Goal: Information Seeking & Learning: Learn about a topic

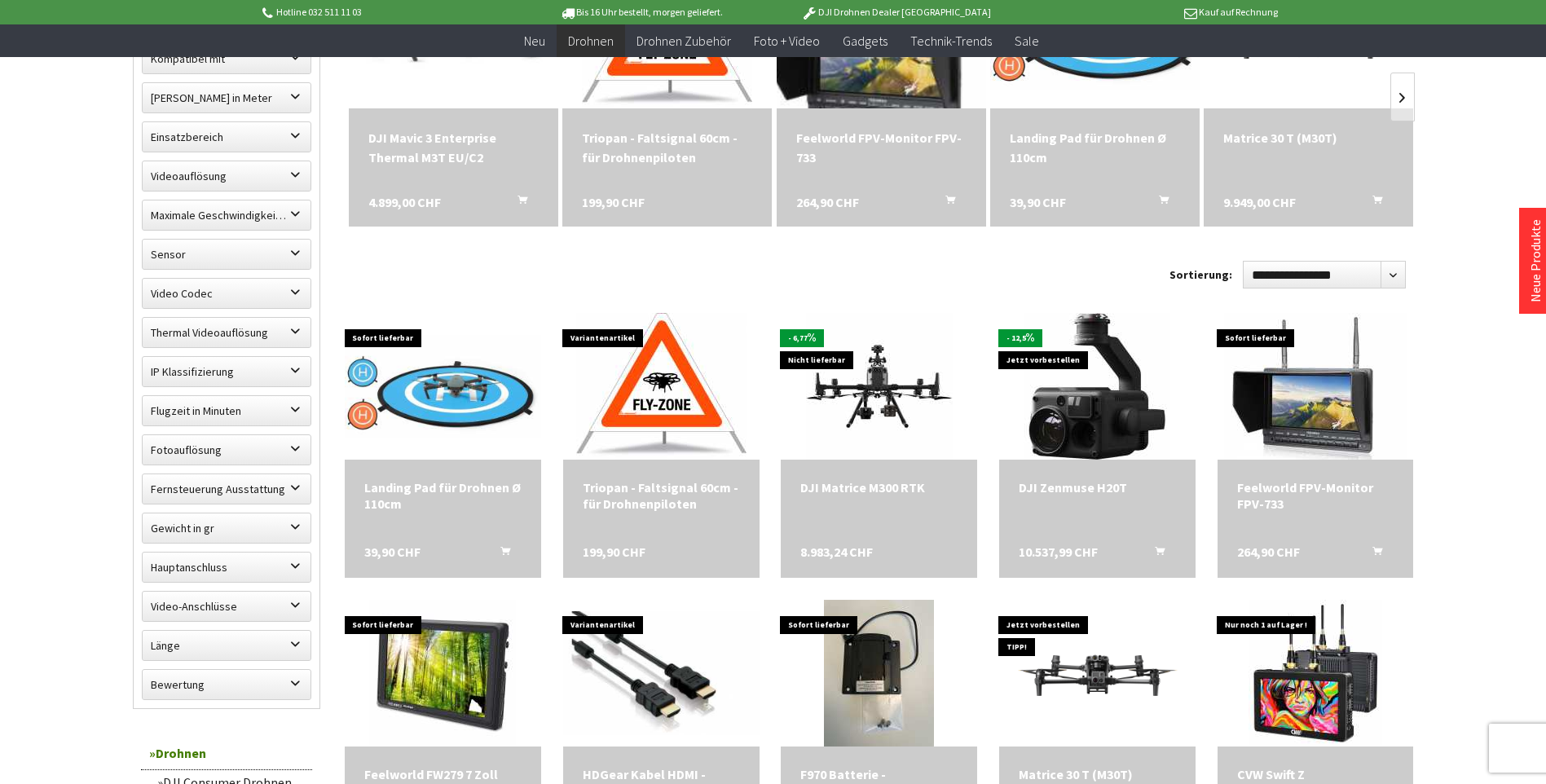
scroll to position [652, 0]
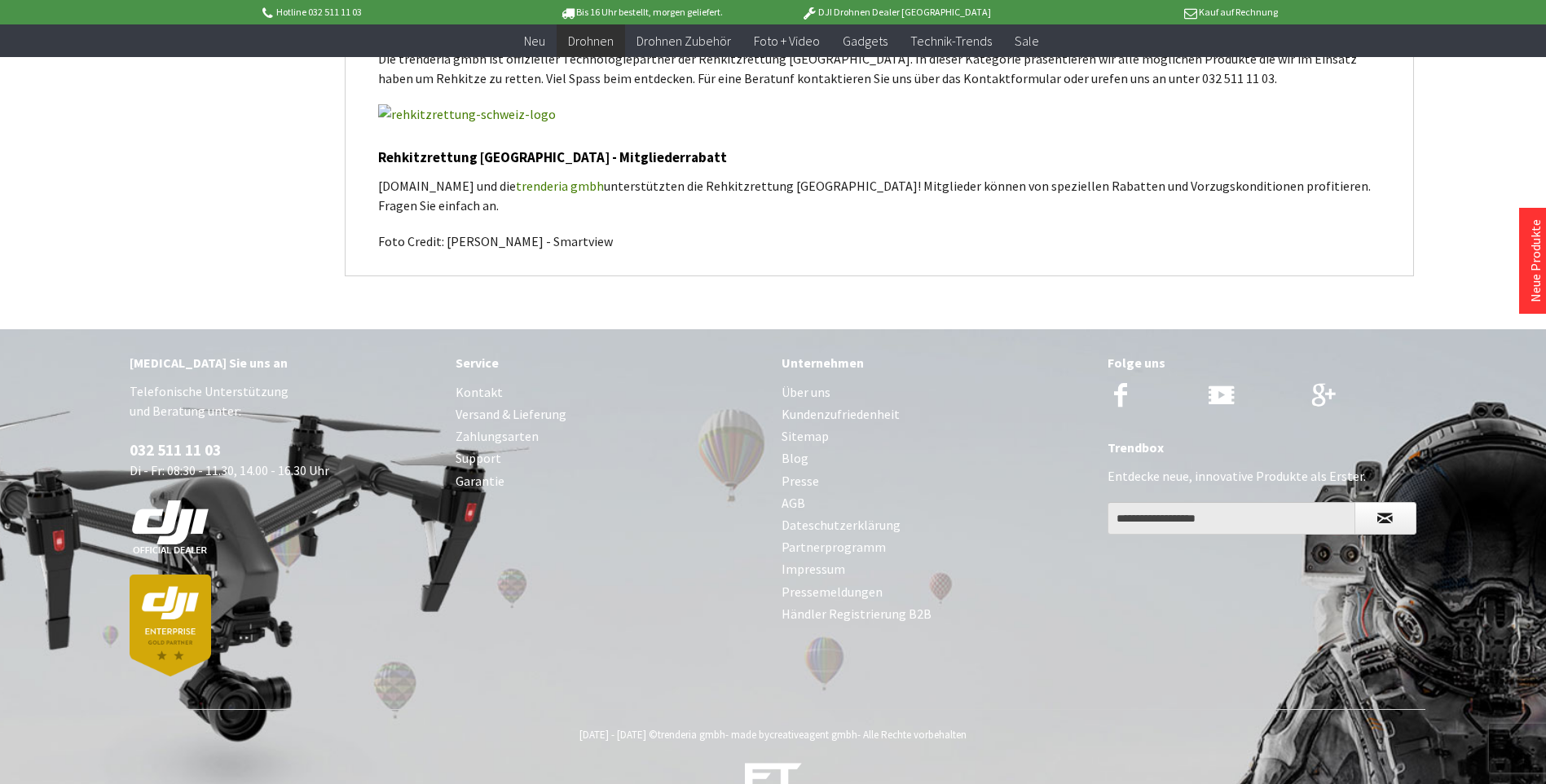
scroll to position [2233, 0]
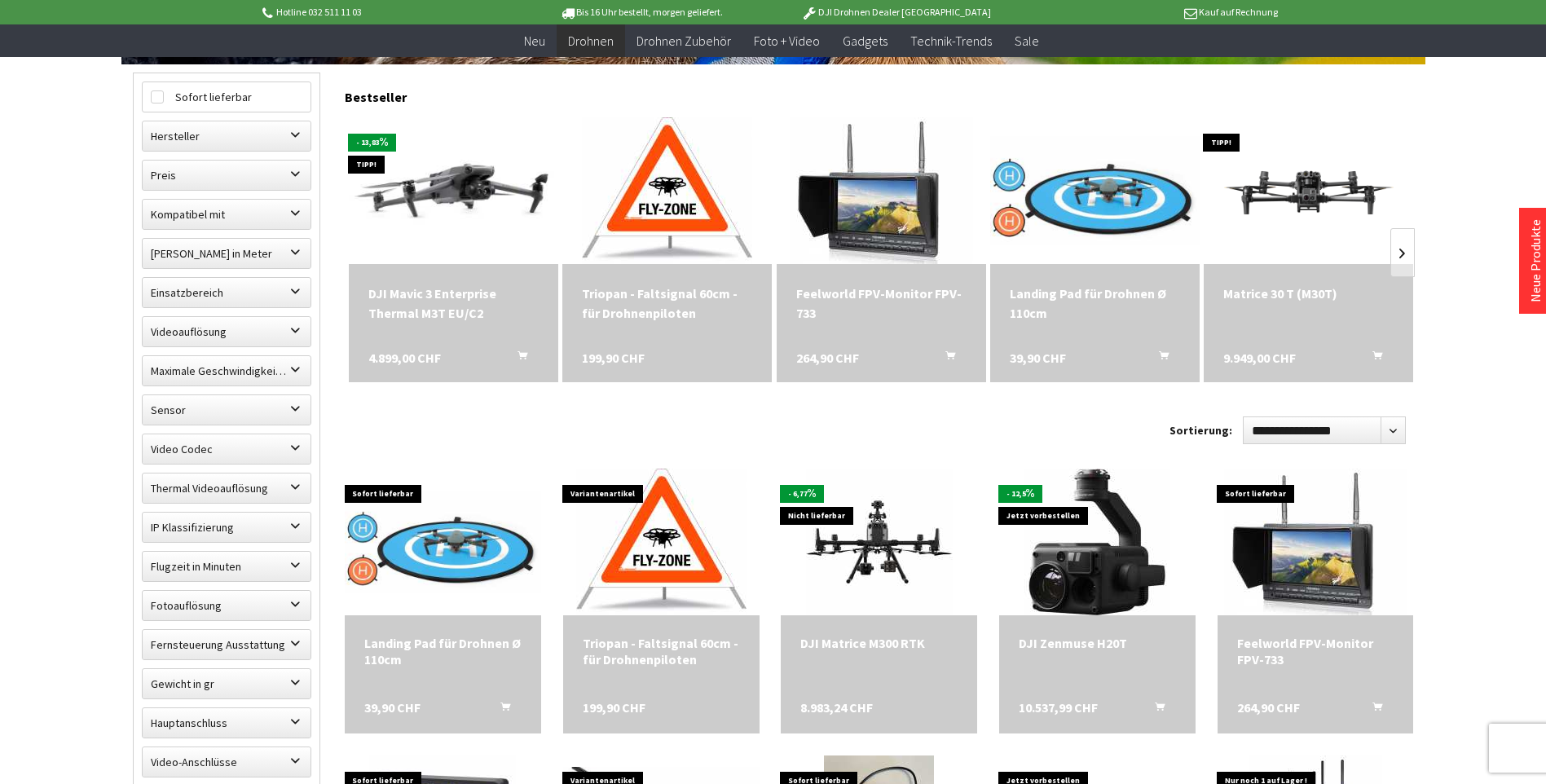
scroll to position [488, 0]
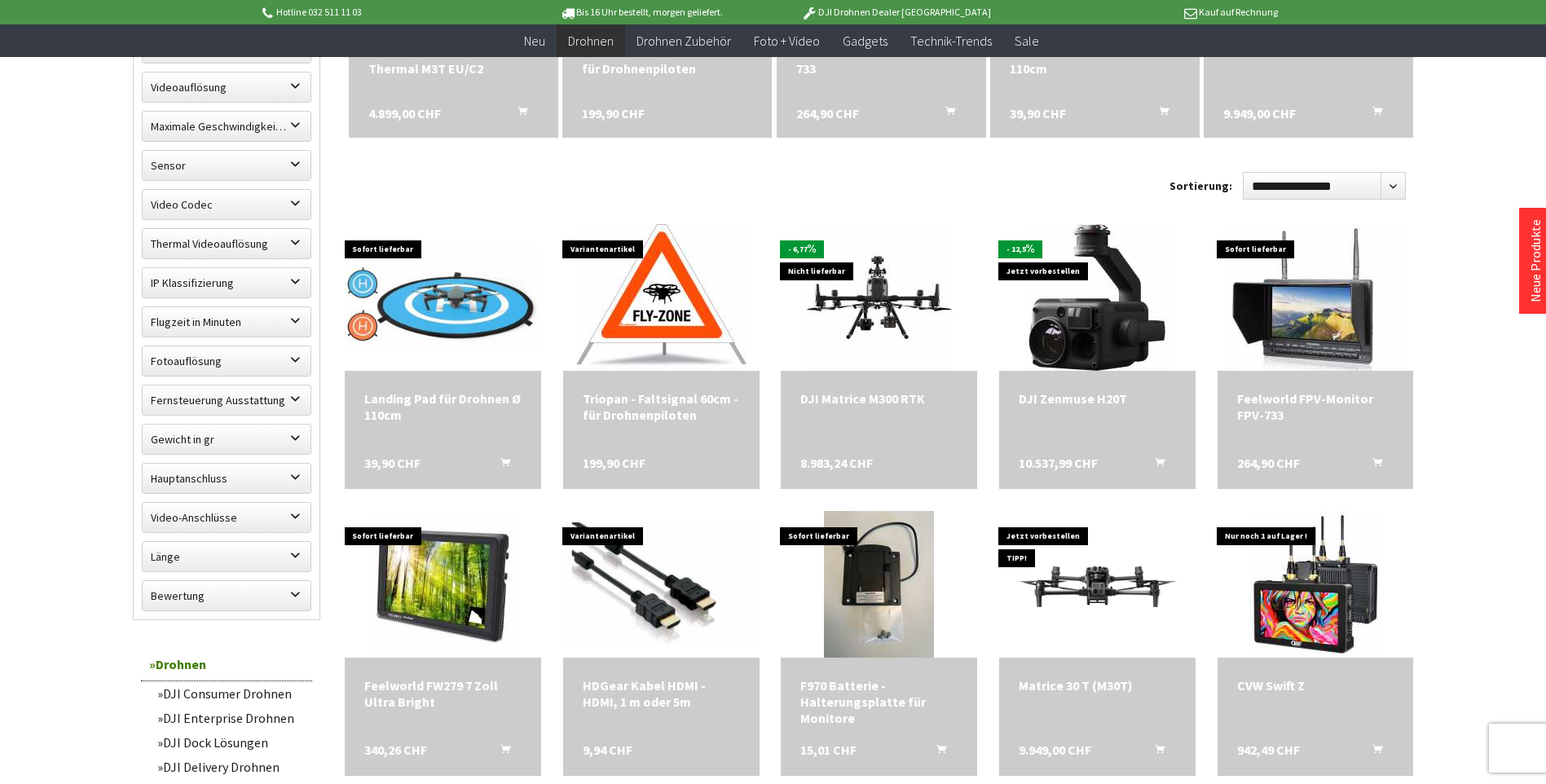
scroll to position [733, 0]
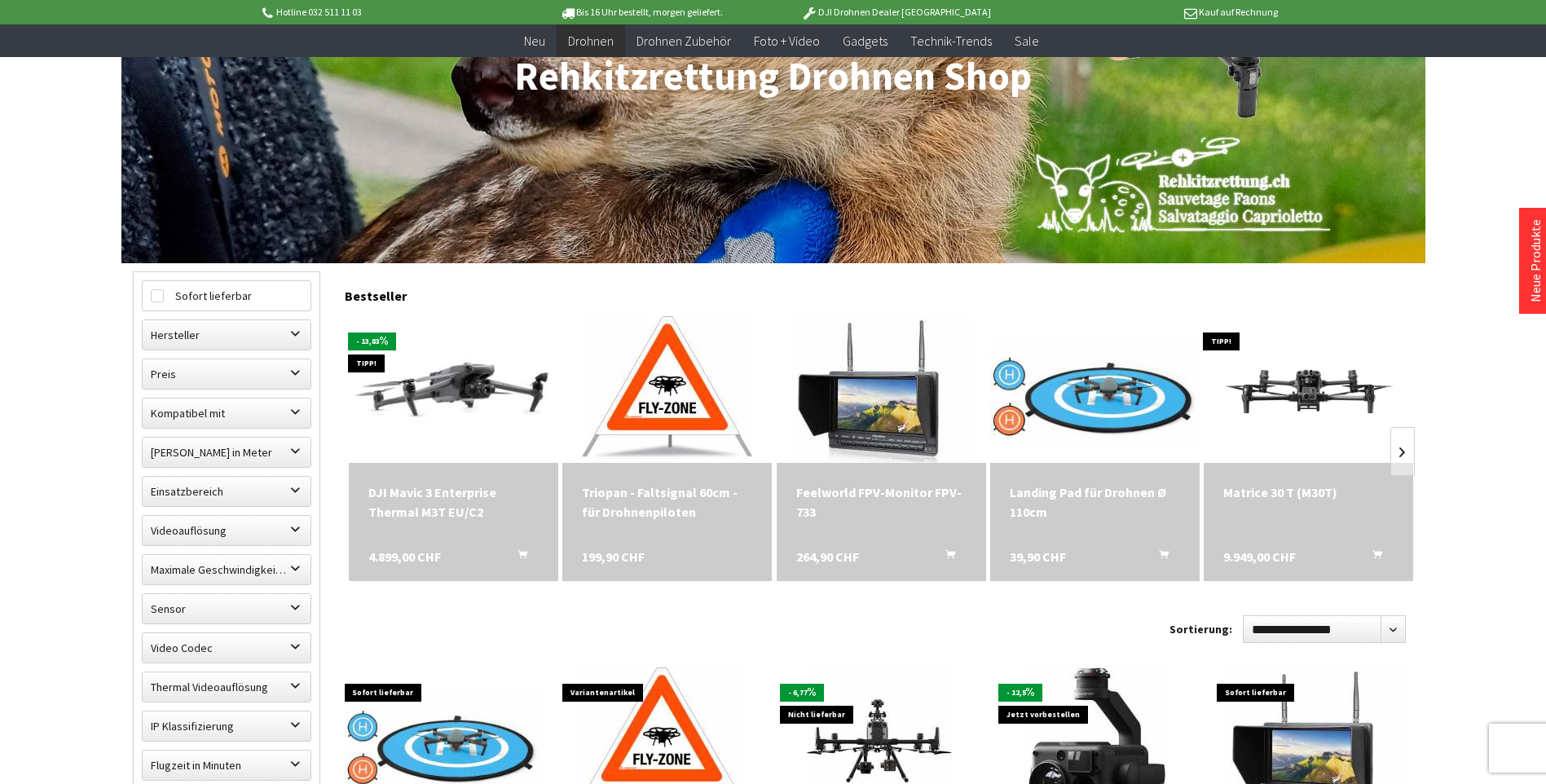
scroll to position [245, 0]
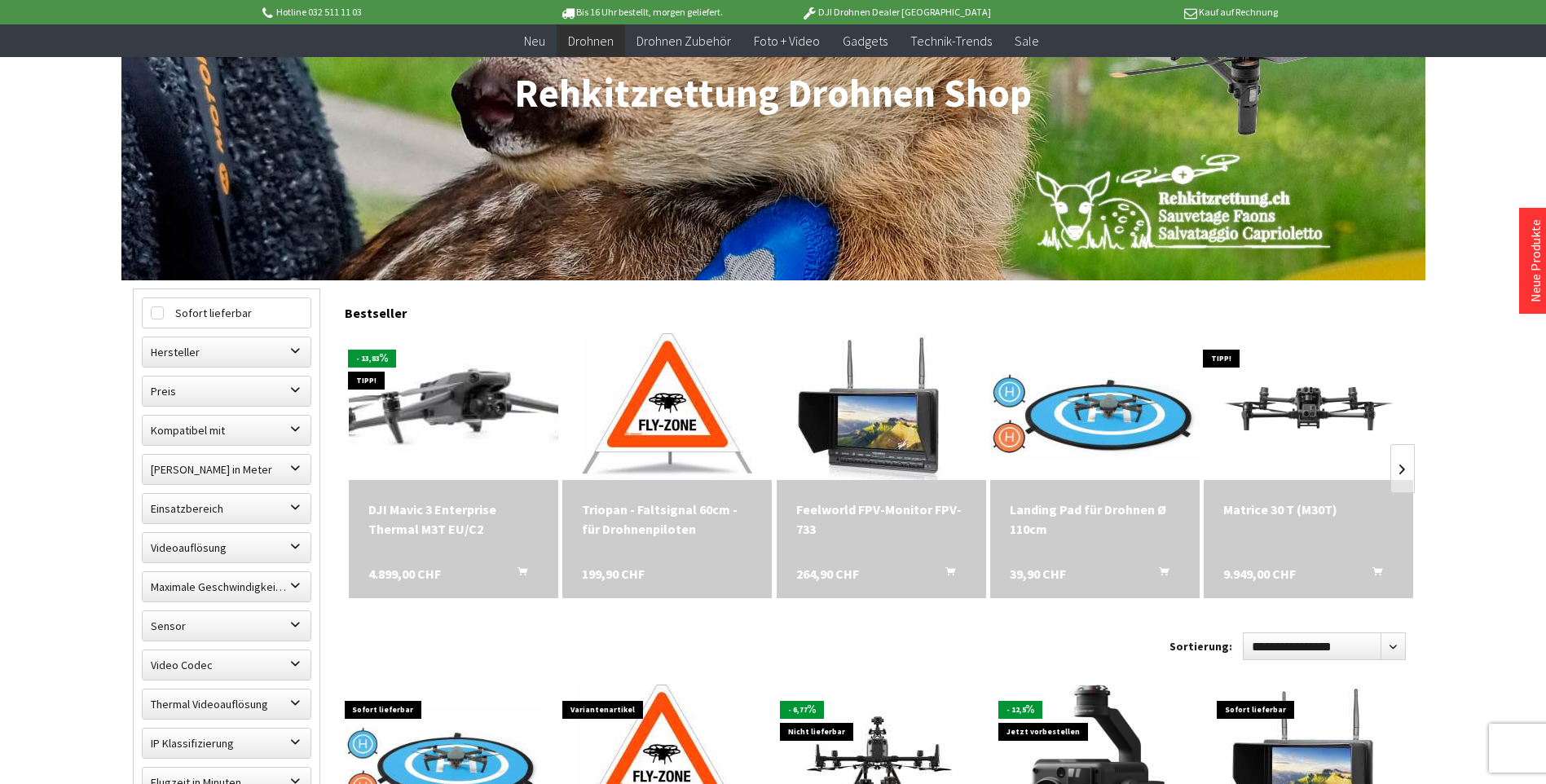
click at [443, 404] on img at bounding box center [453, 407] width 293 height 185
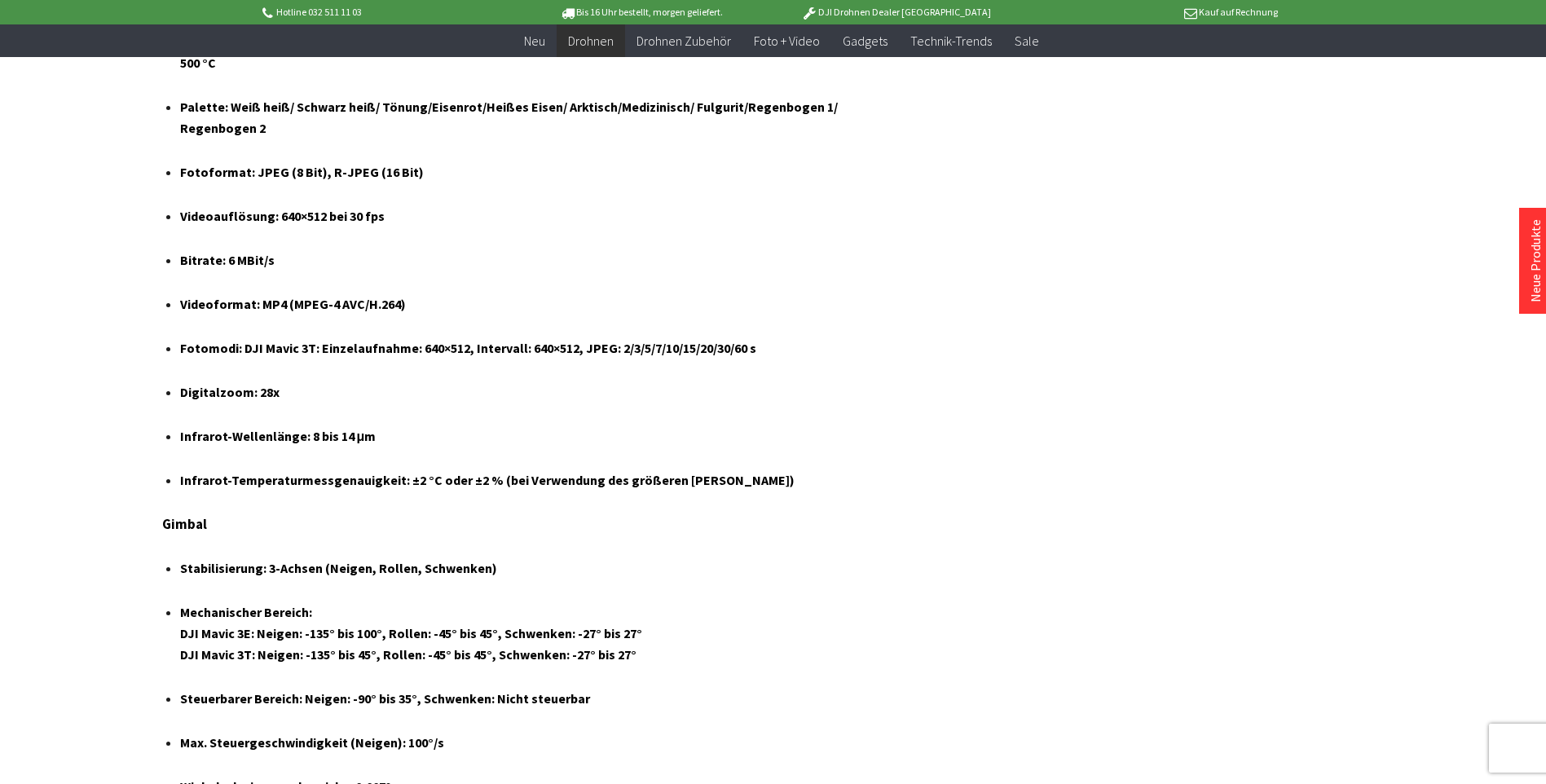
scroll to position [5539, 0]
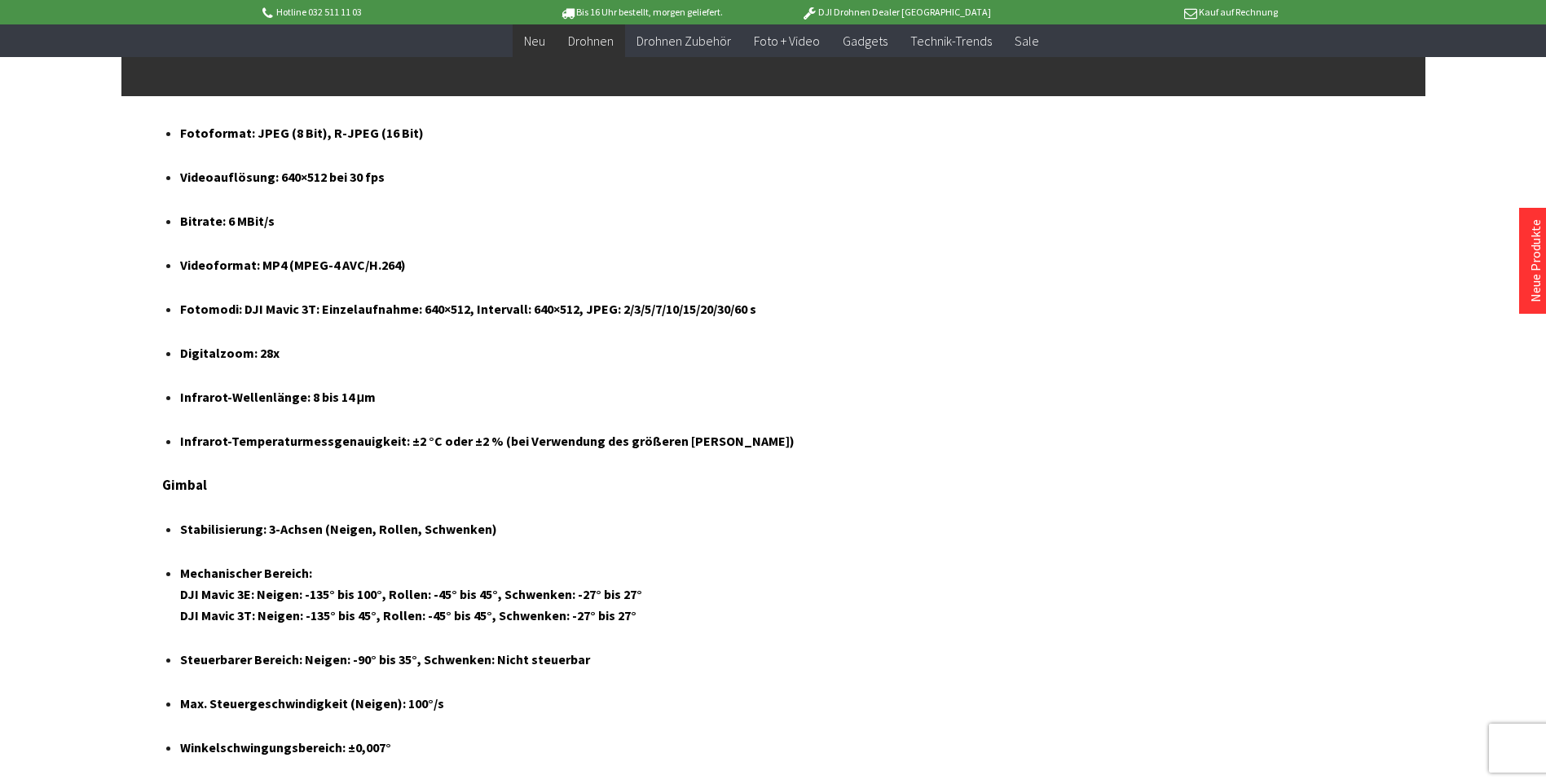
click at [539, 44] on span "Neu" at bounding box center [534, 40] width 21 height 16
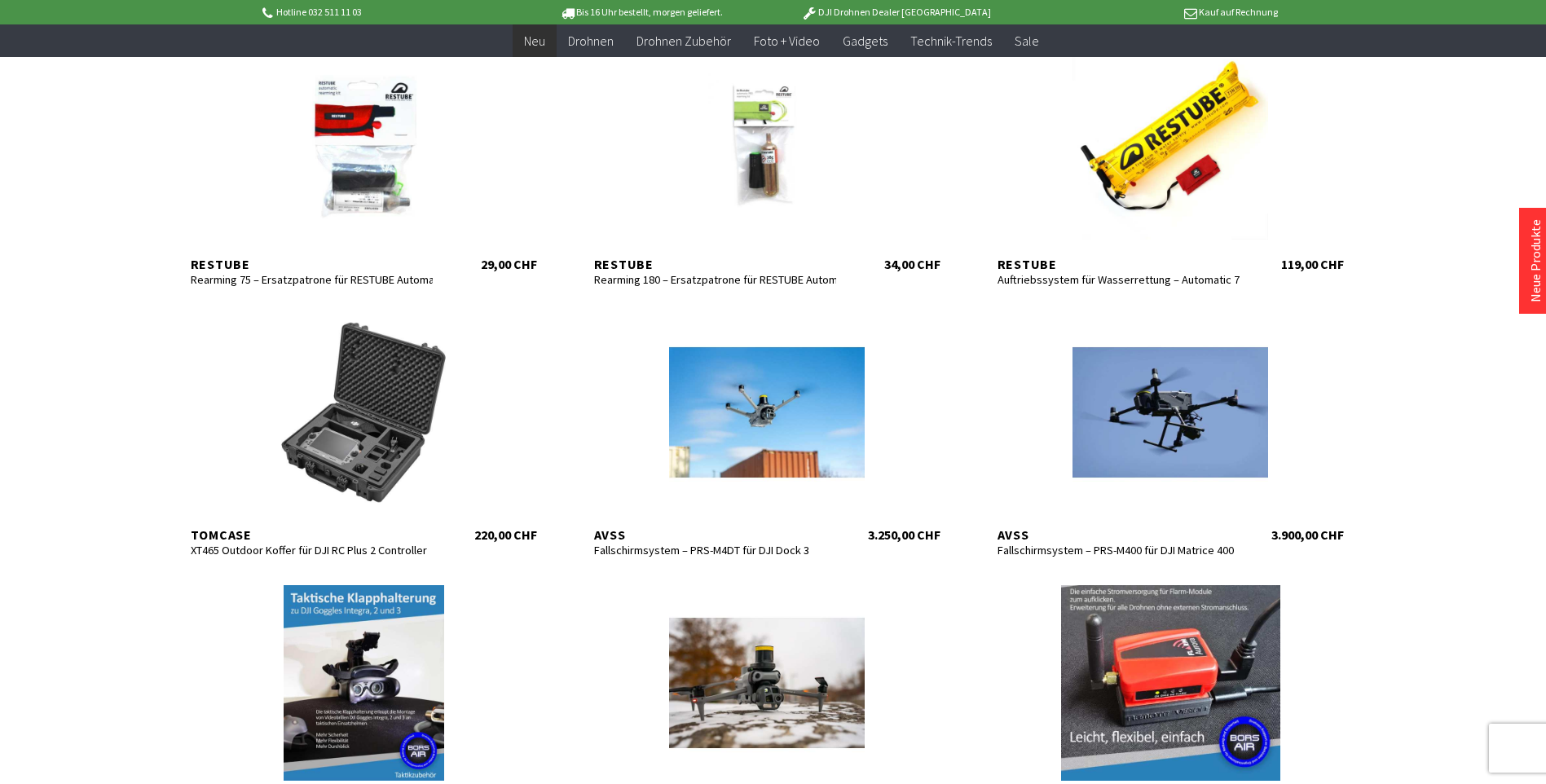
scroll to position [326, 0]
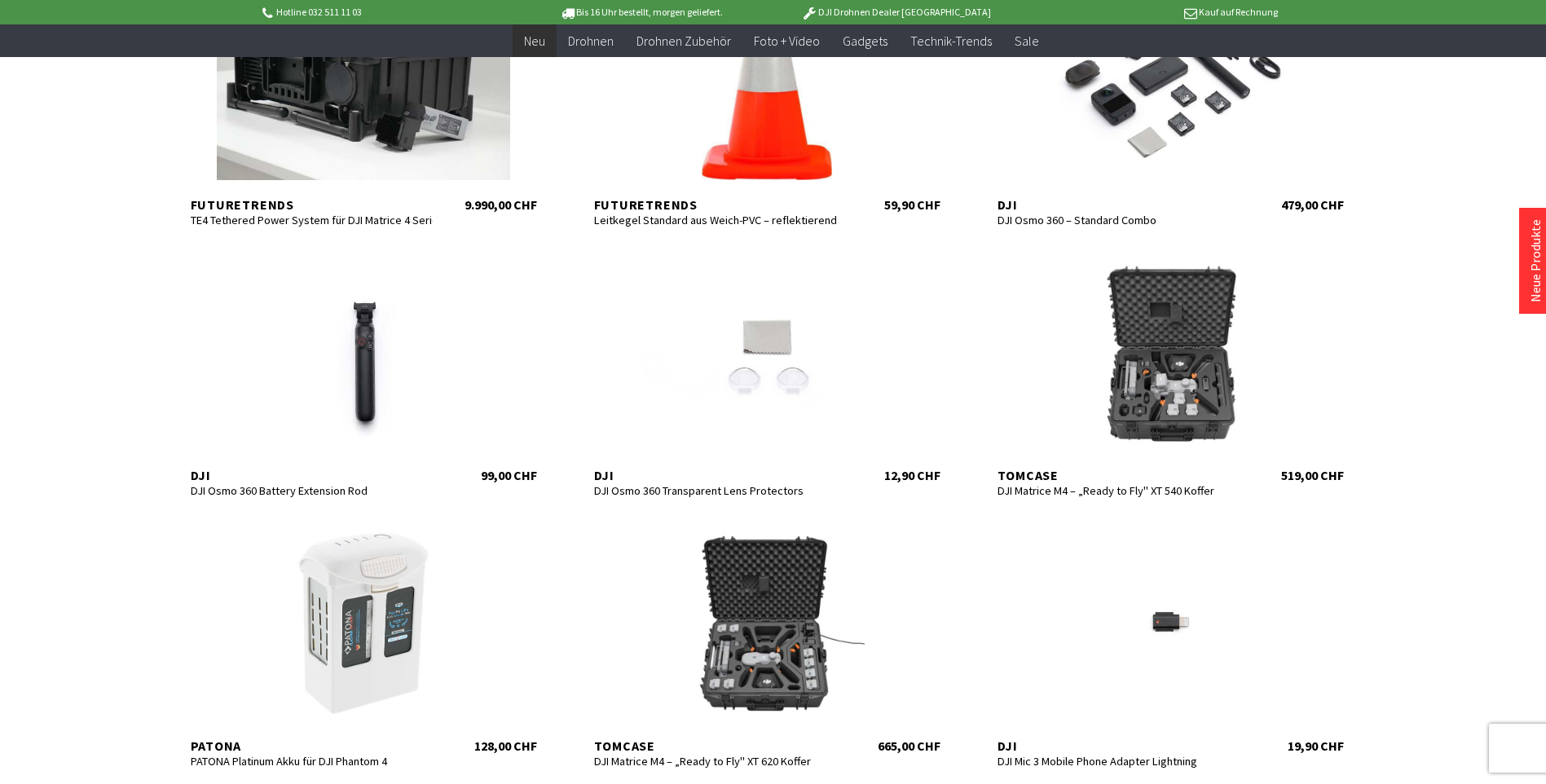
scroll to position [1547, 0]
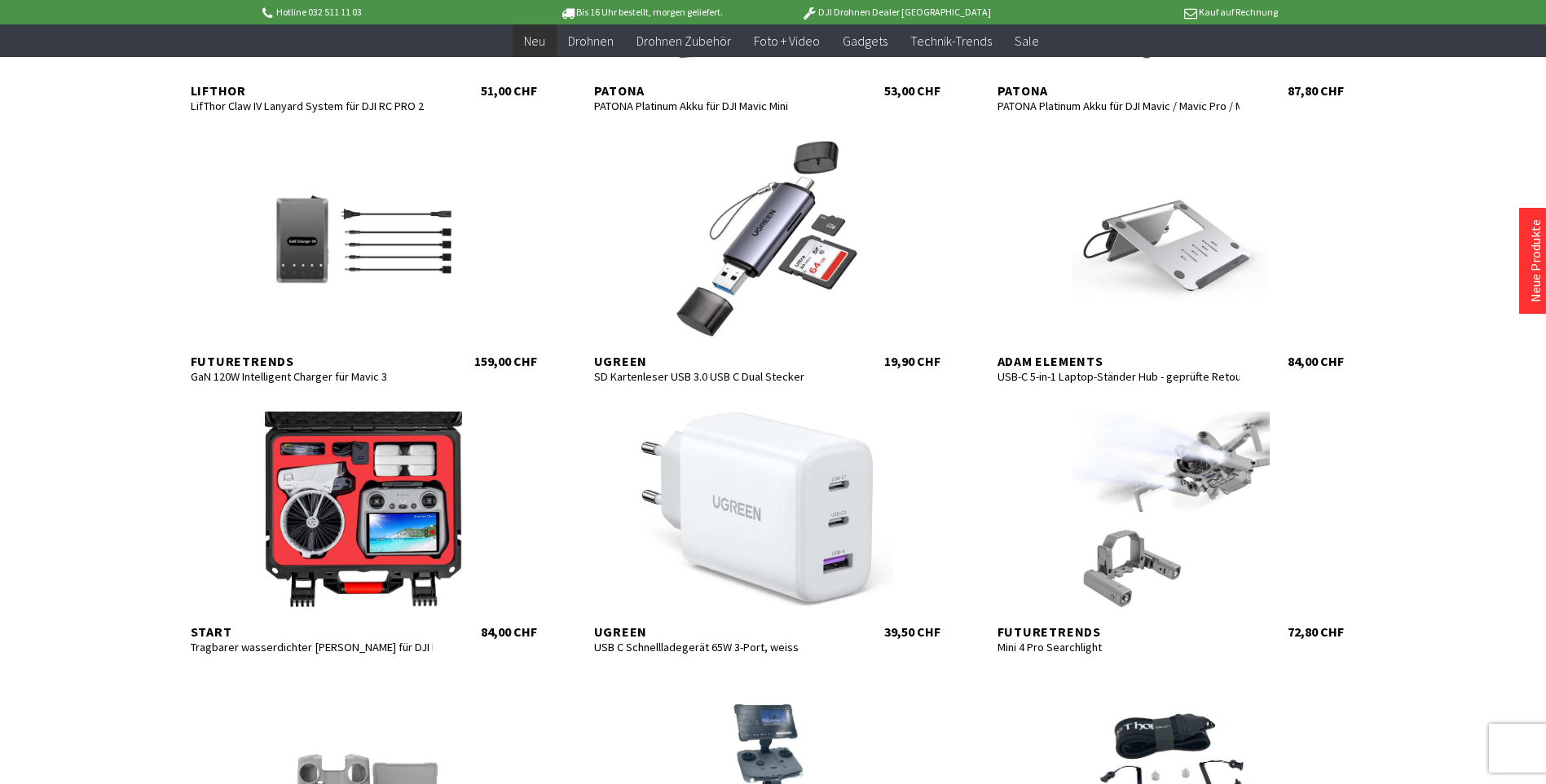
scroll to position [3502, 0]
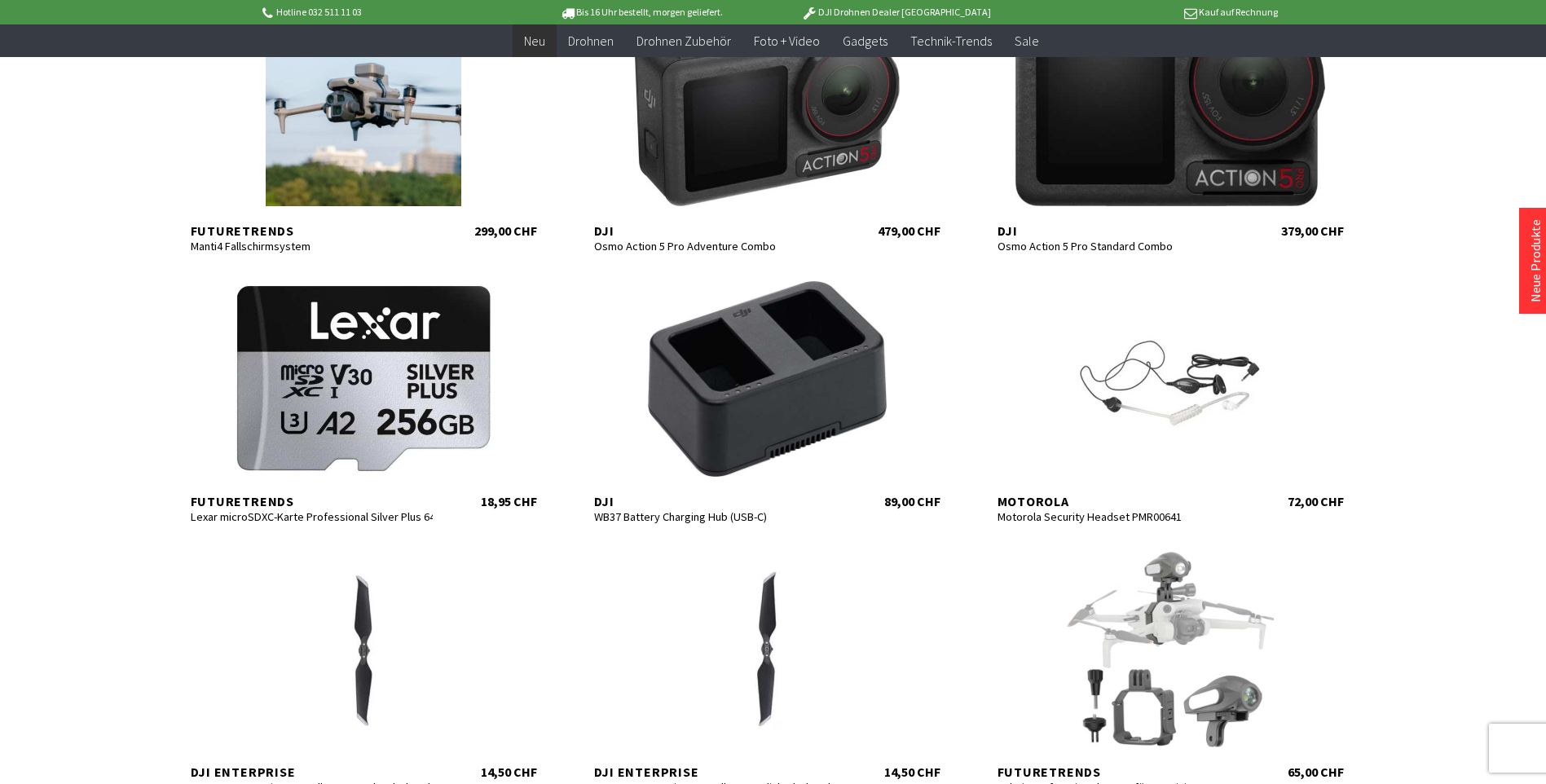
scroll to position [4968, 0]
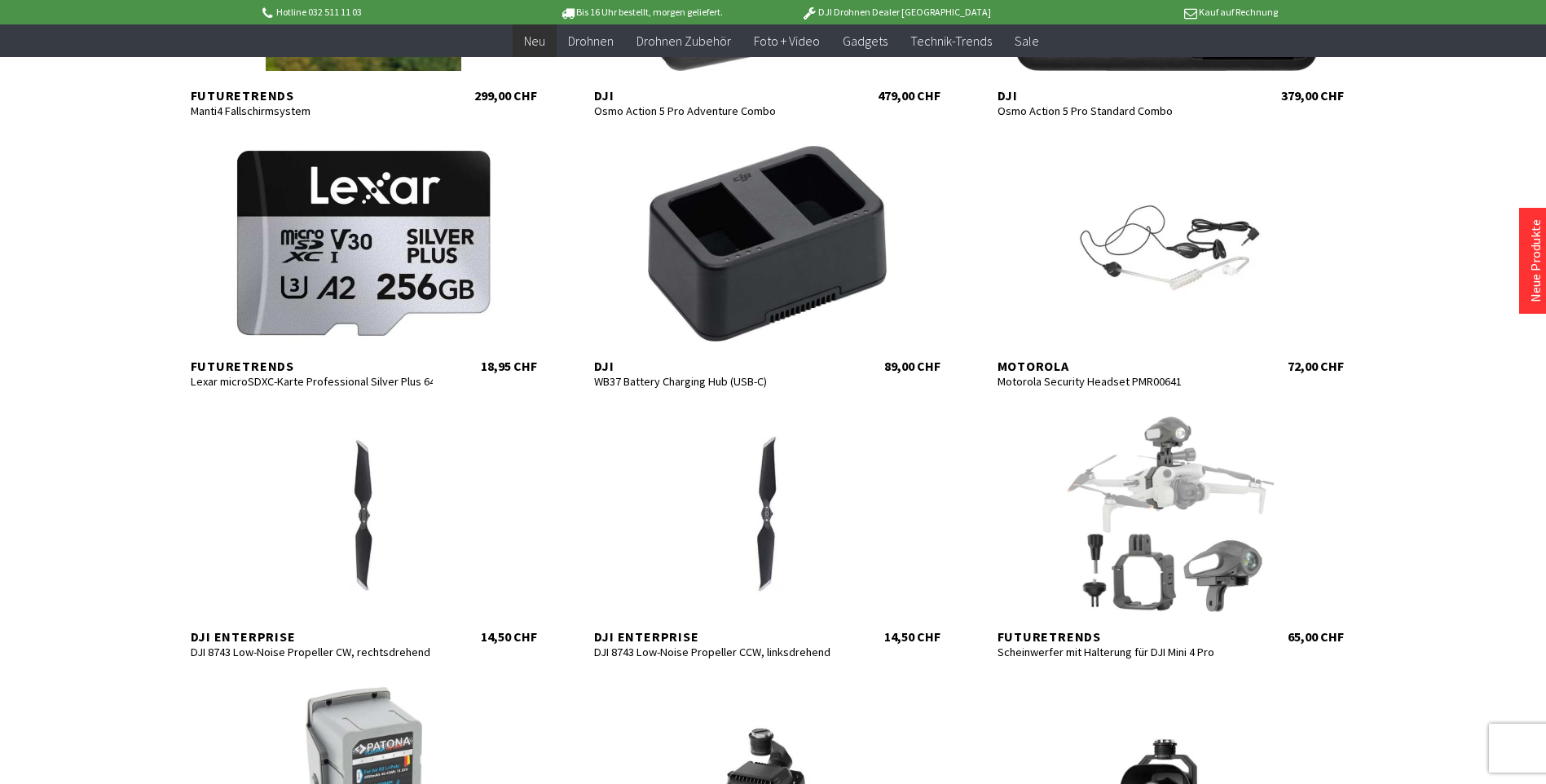
scroll to position [5132, 0]
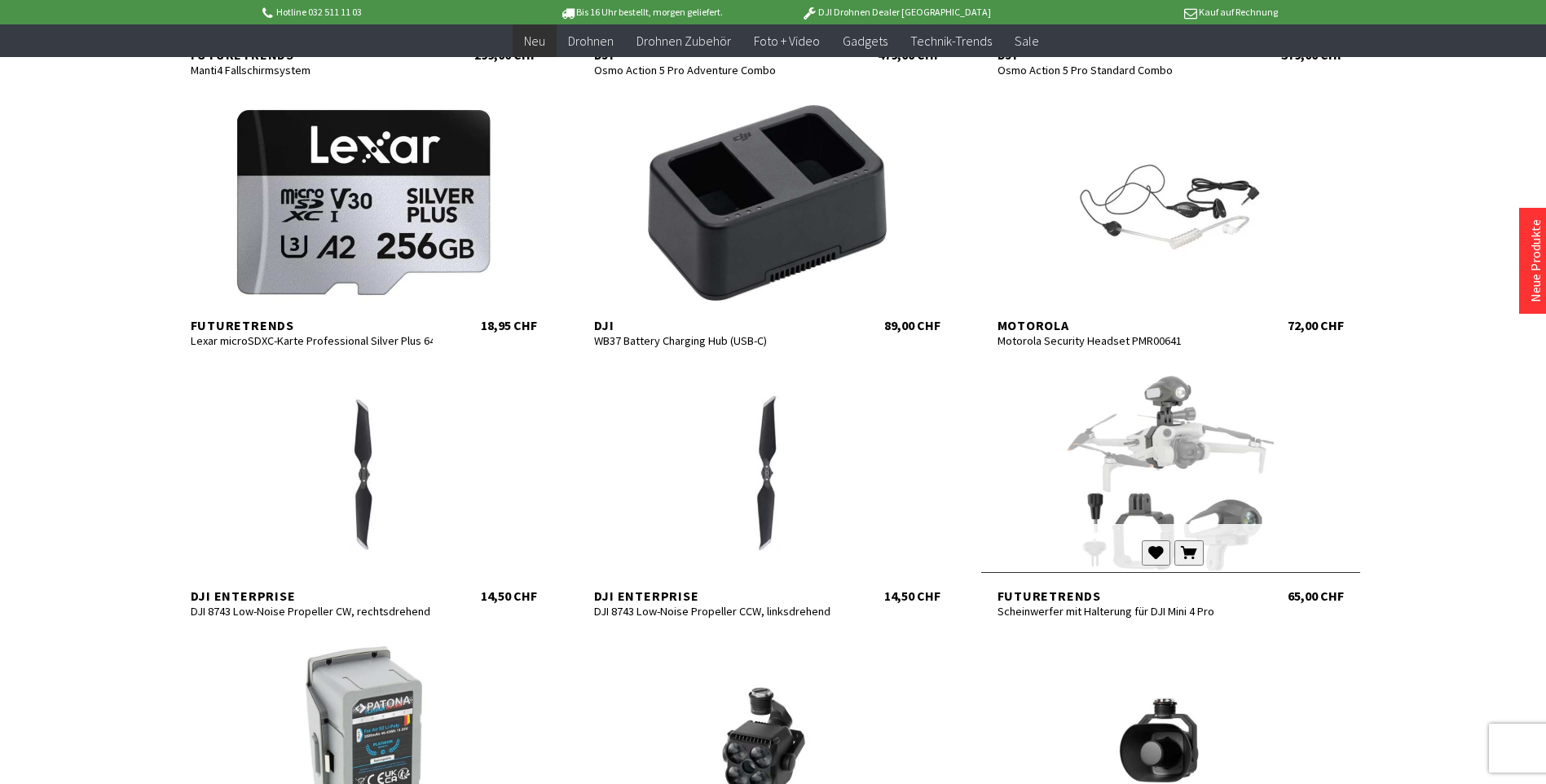
click at [1163, 447] on div at bounding box center [1170, 473] width 379 height 196
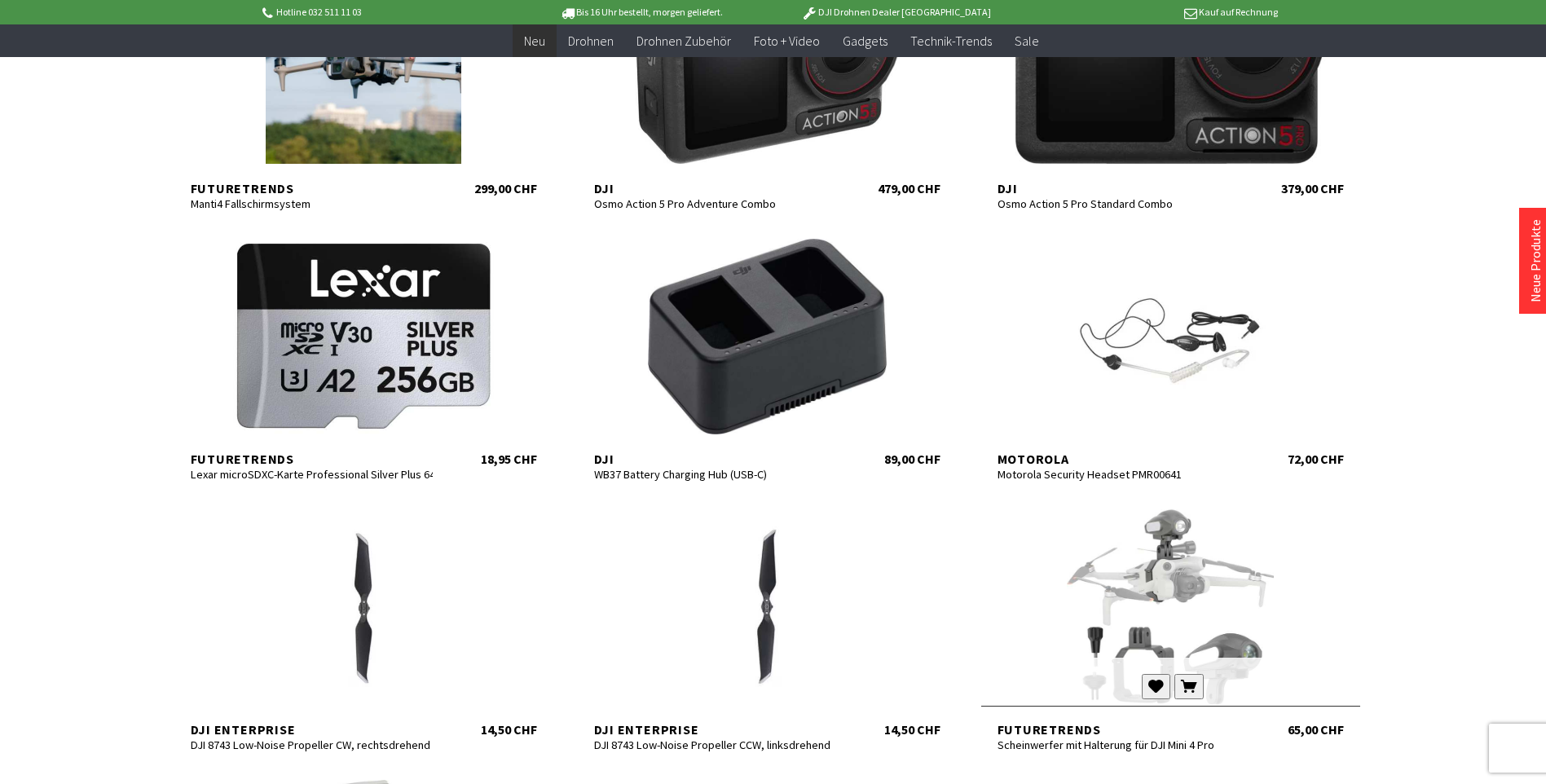
scroll to position [3914, 0]
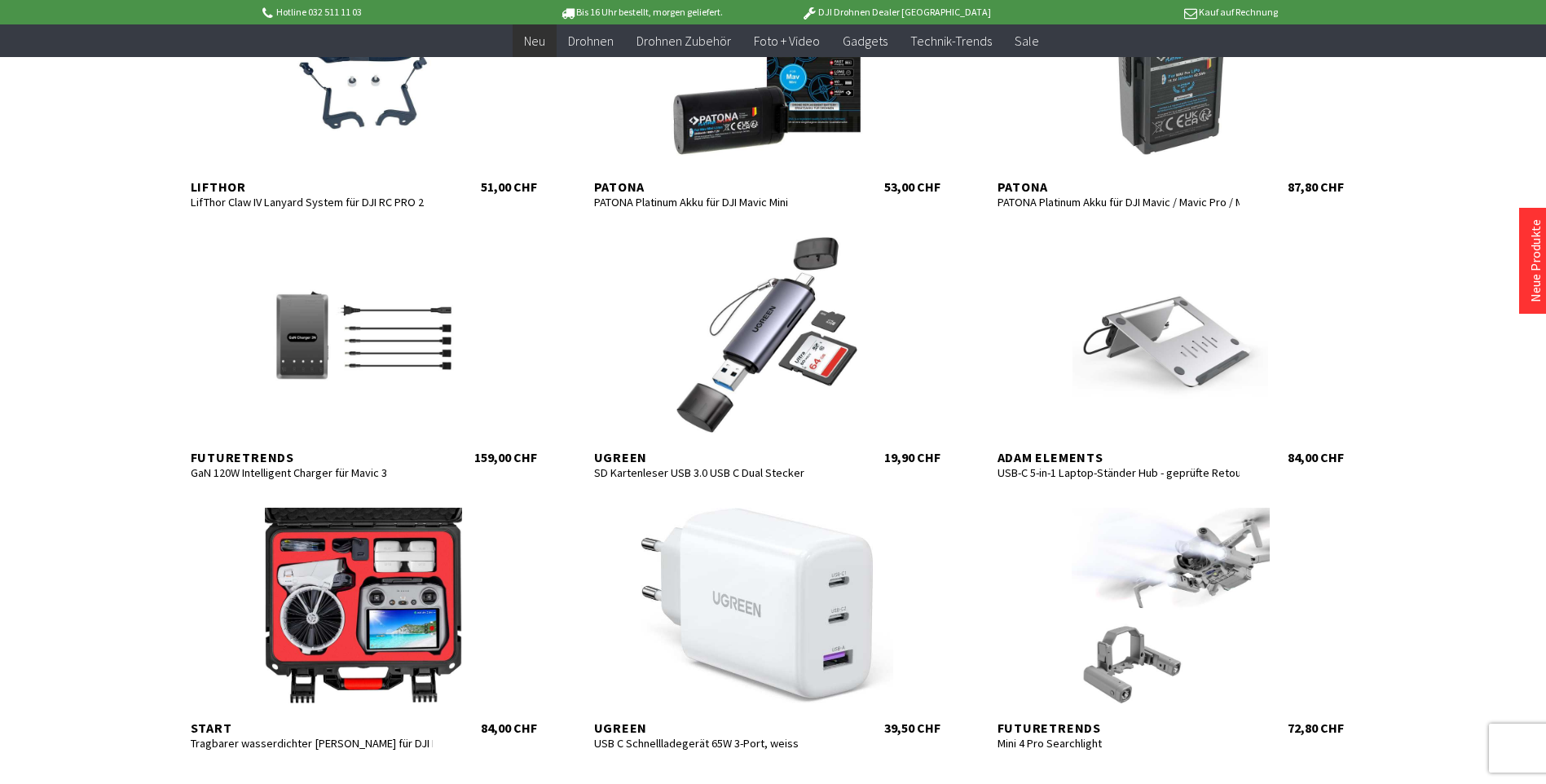
scroll to position [3181, 0]
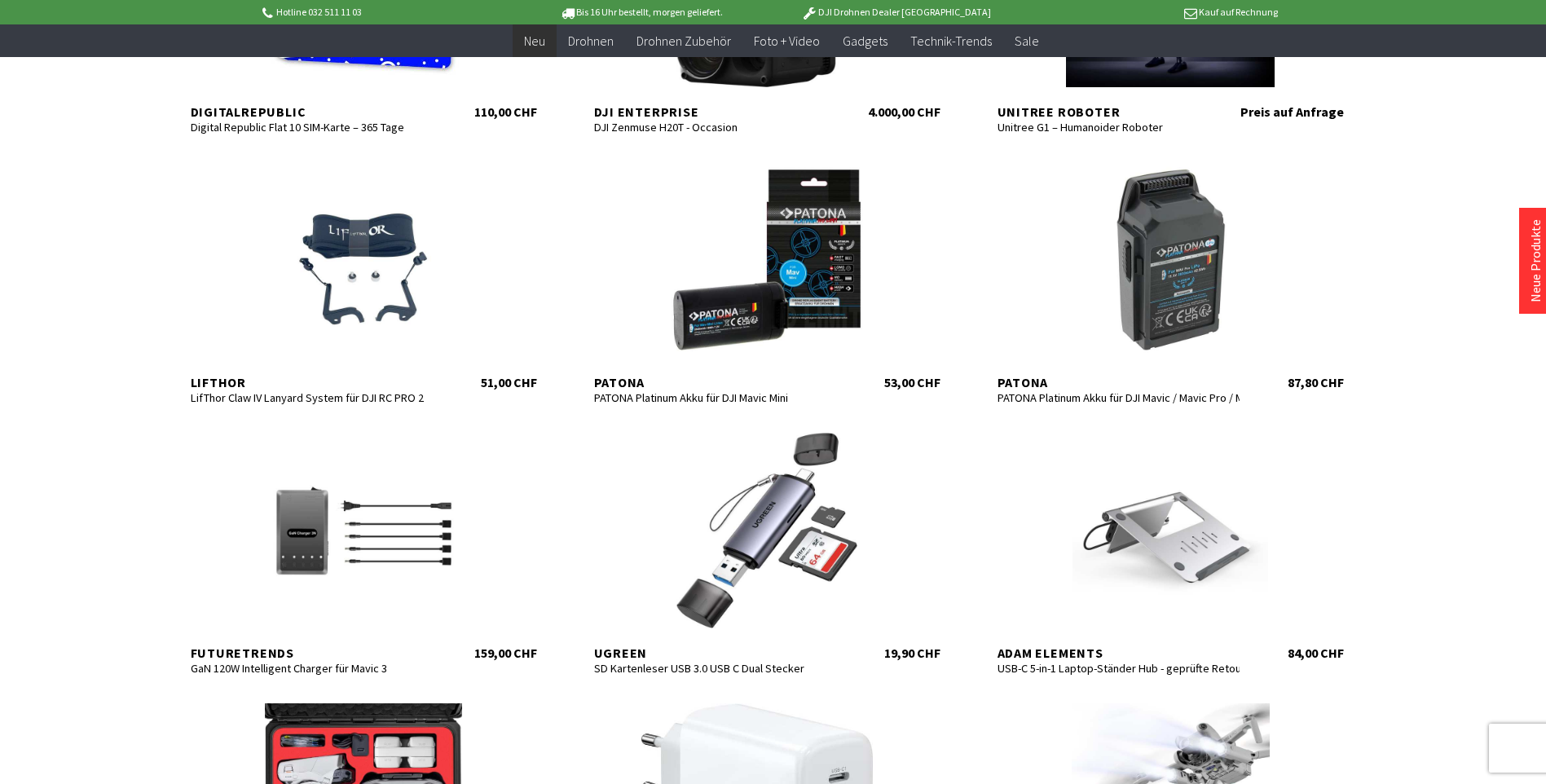
click at [1528, 272] on link "Neue Produkte" at bounding box center [1535, 261] width 16 height 83
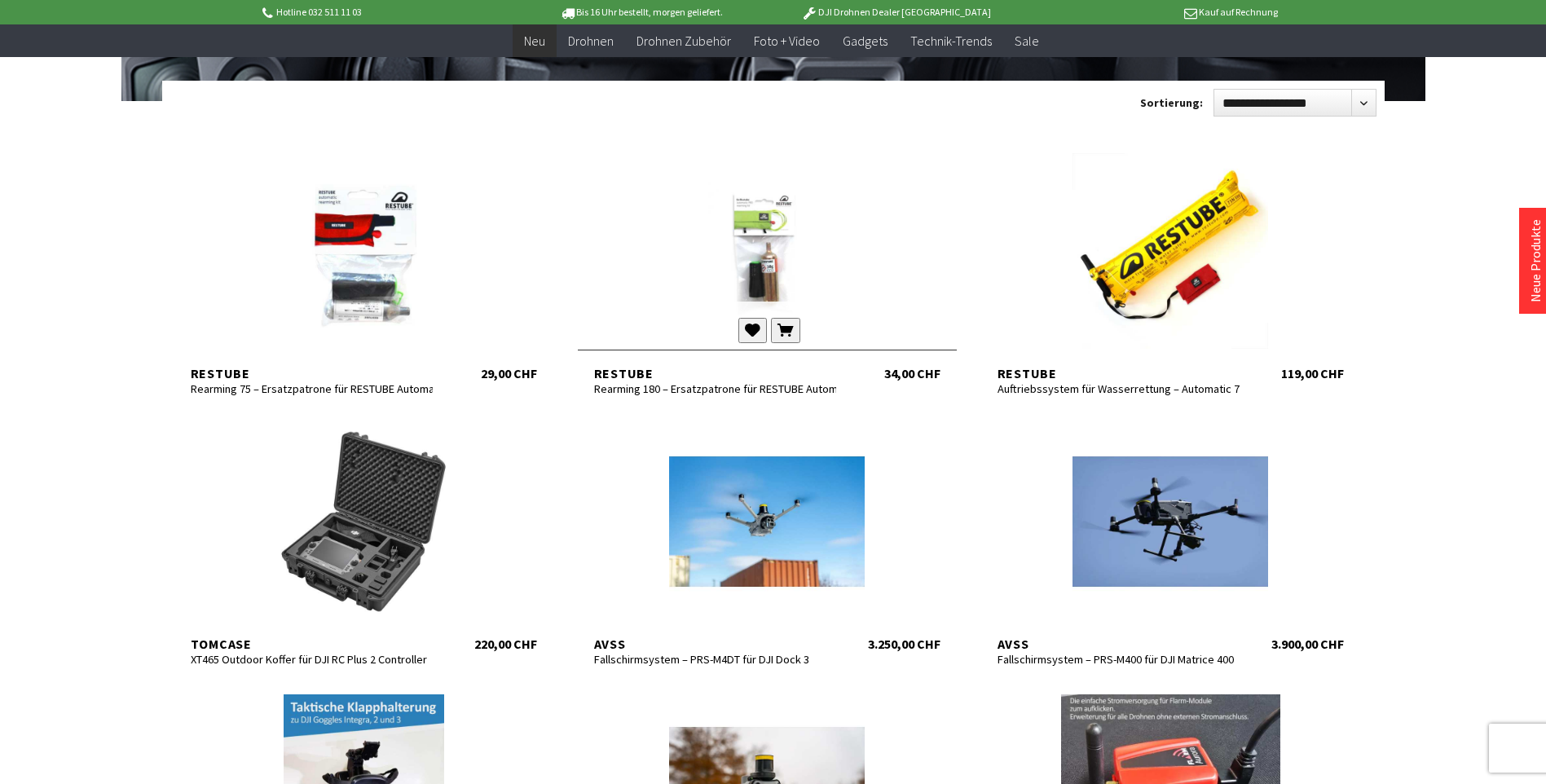
scroll to position [245, 0]
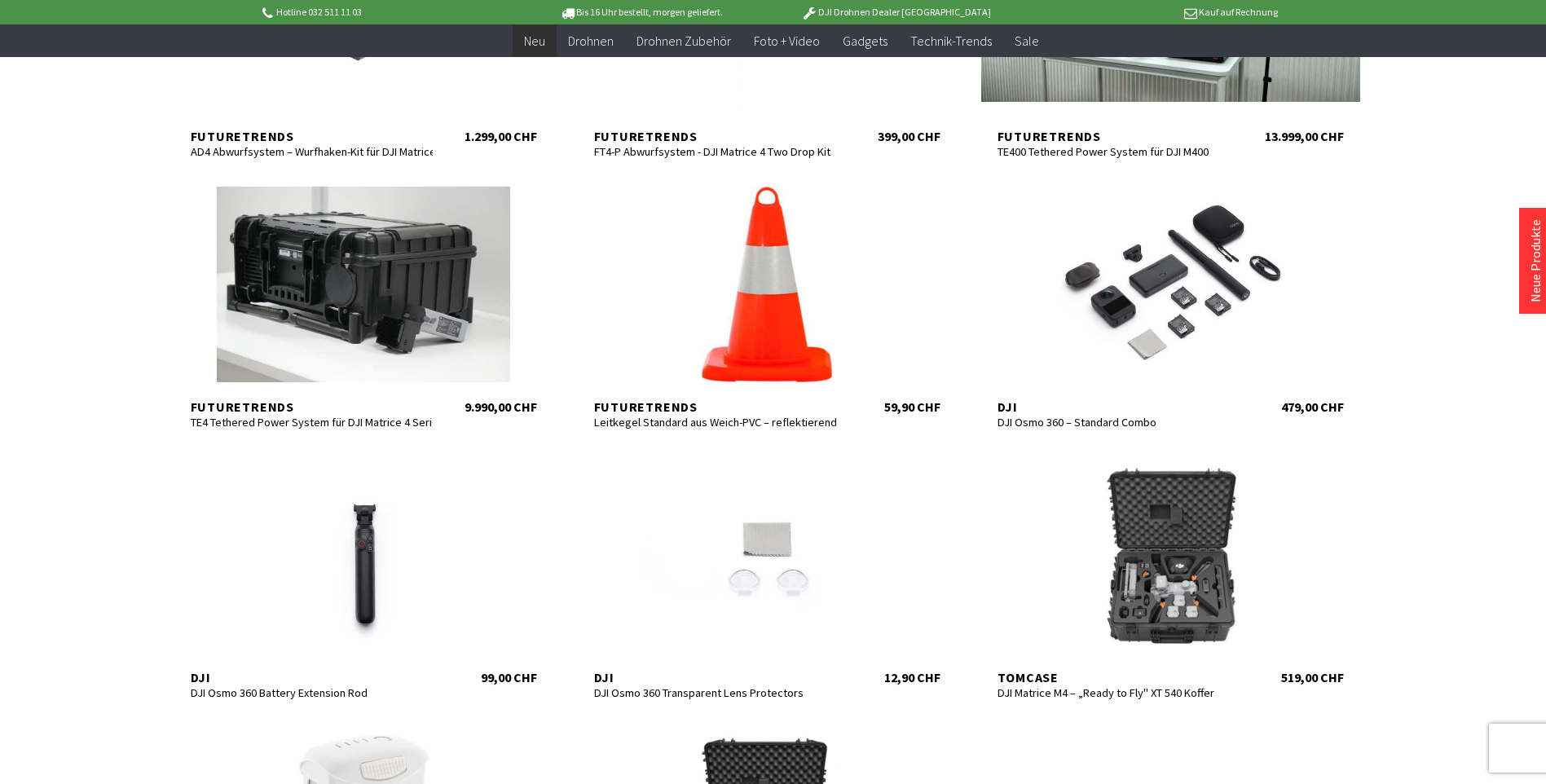
scroll to position [1304, 0]
